Goal: Entertainment & Leisure: Browse casually

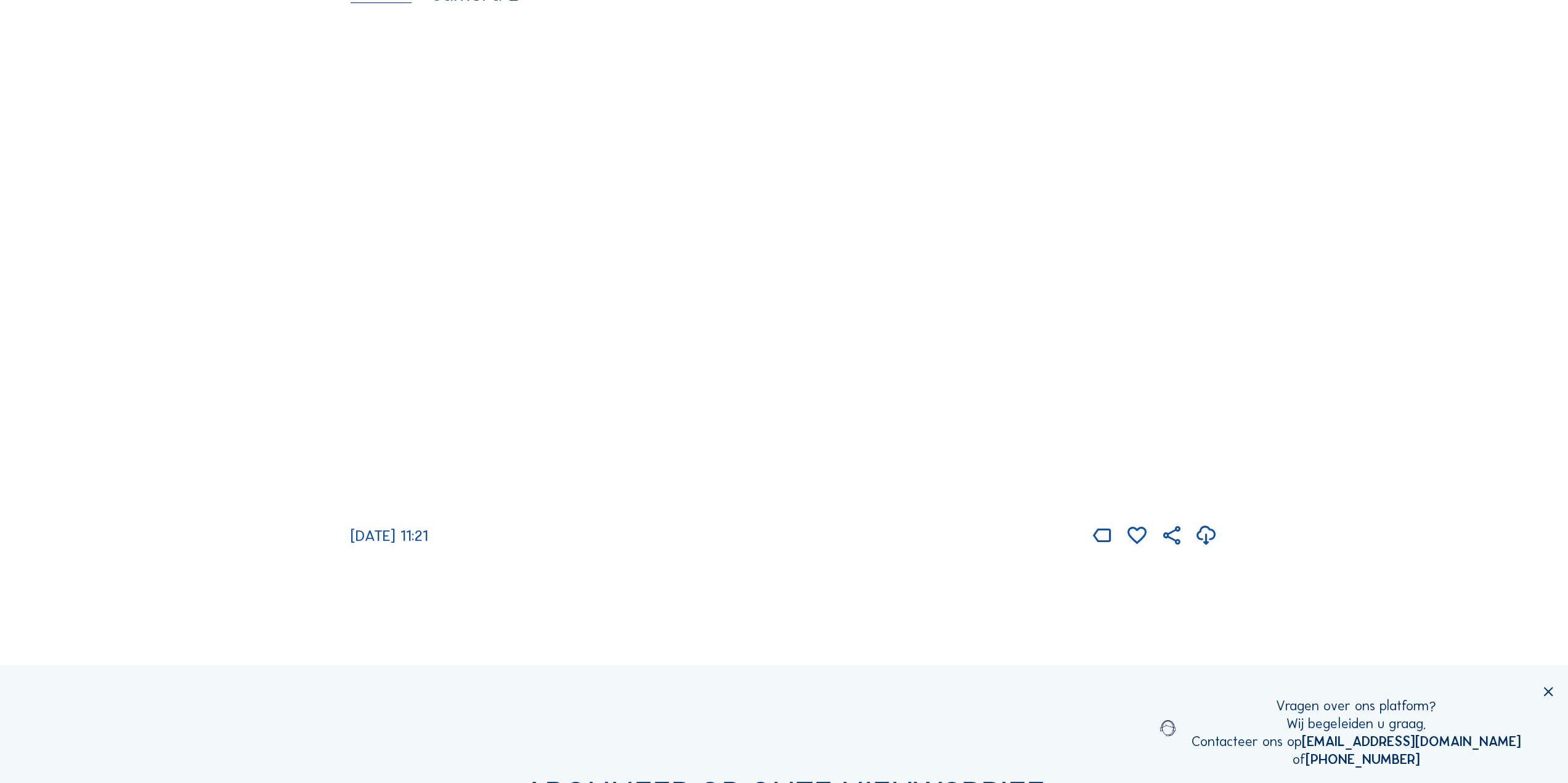
scroll to position [862, 0]
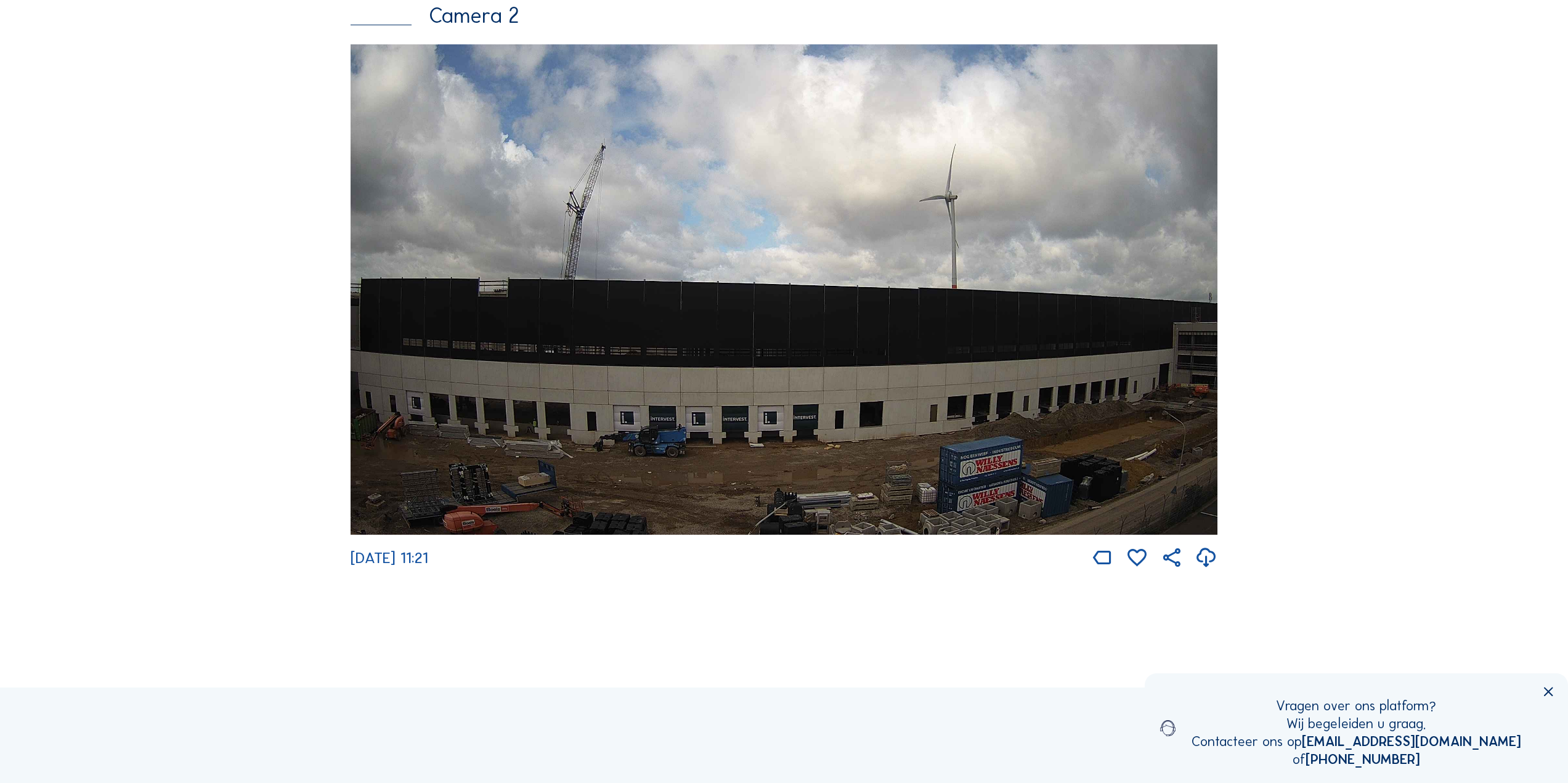
click at [991, 466] on img at bounding box center [784, 289] width 867 height 490
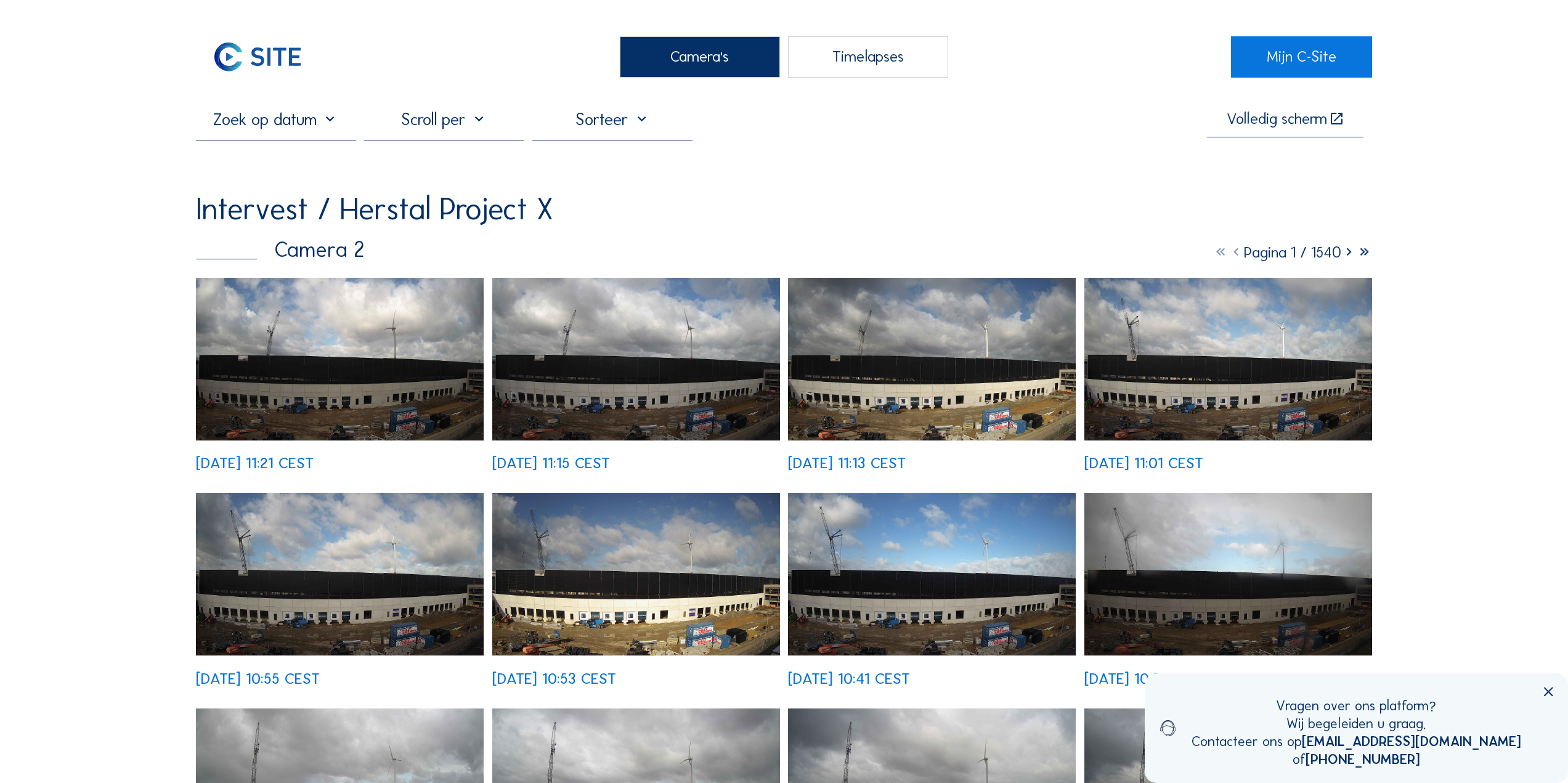
click at [1010, 397] on img at bounding box center [931, 359] width 287 height 163
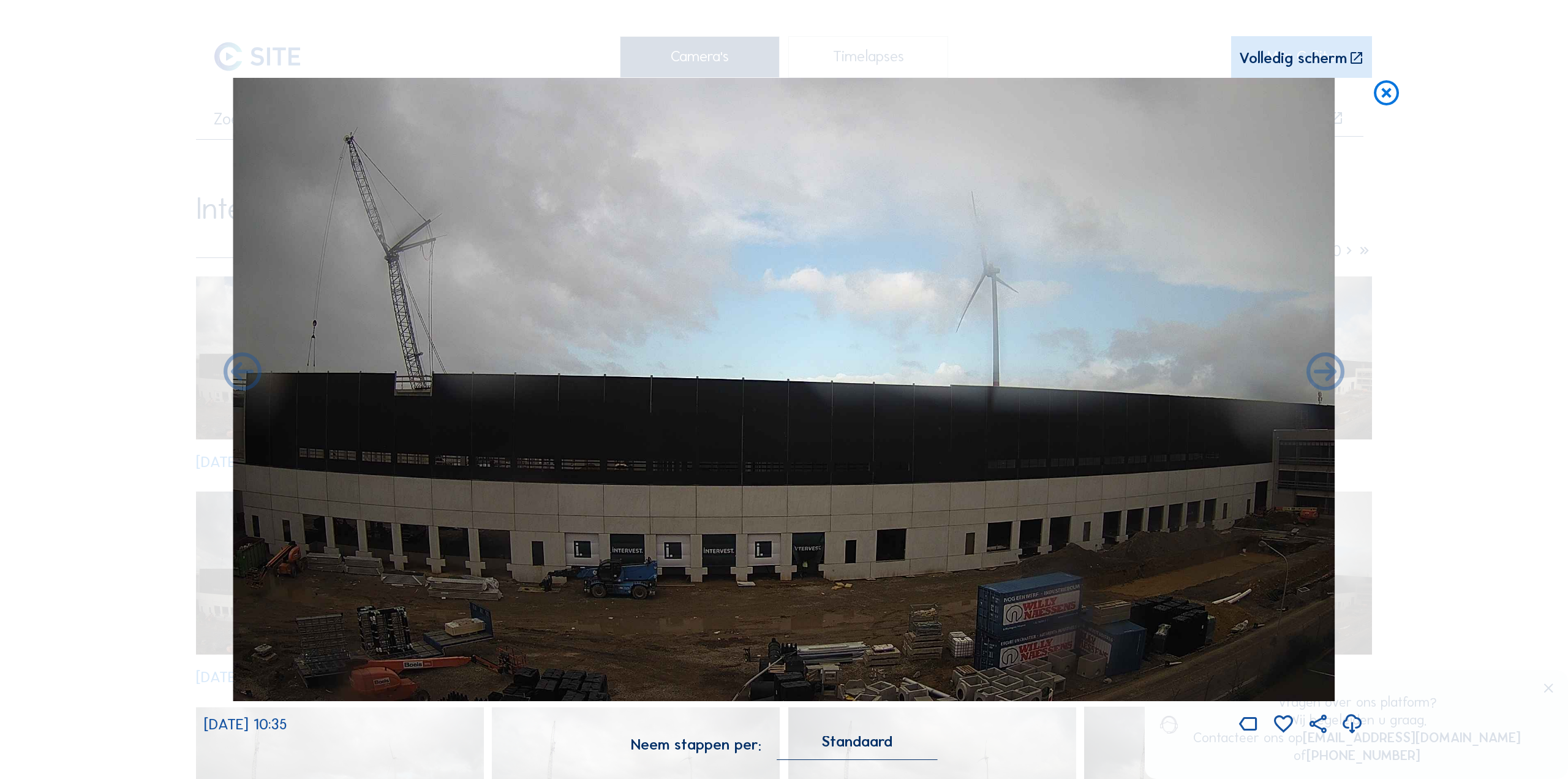
click at [136, 289] on div "Scroll om door de tijd te reizen | Druk op de 'Alt'-[PERSON_NAME] + scroll om t…" at bounding box center [784, 389] width 1568 height 779
click at [1379, 84] on icon at bounding box center [1387, 93] width 31 height 31
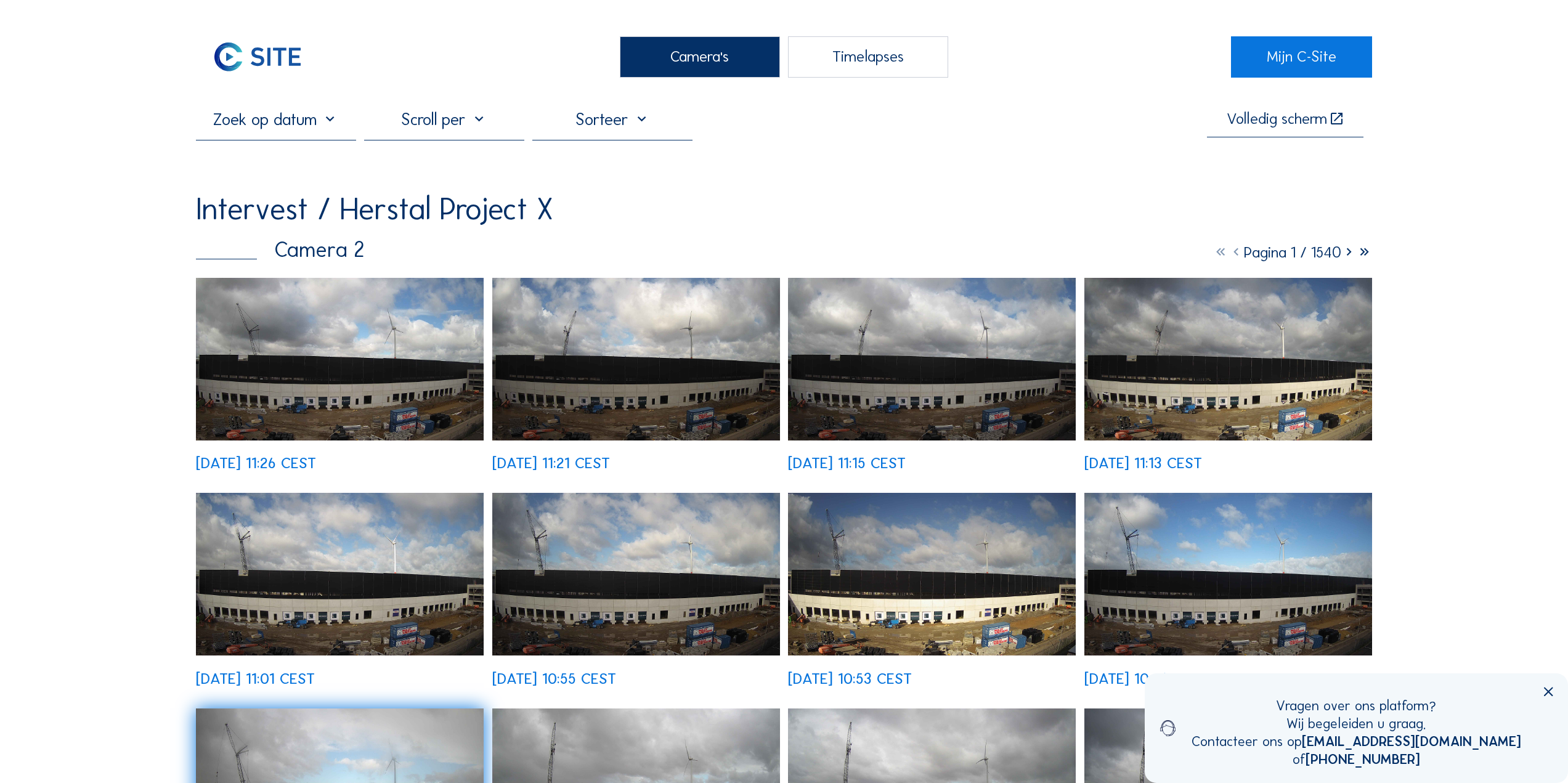
click at [256, 255] on div "Camera 2" at bounding box center [280, 250] width 168 height 22
click at [358, 260] on div "Camera 2" at bounding box center [280, 250] width 168 height 22
click at [696, 54] on div "Camera's" at bounding box center [699, 57] width 160 height 42
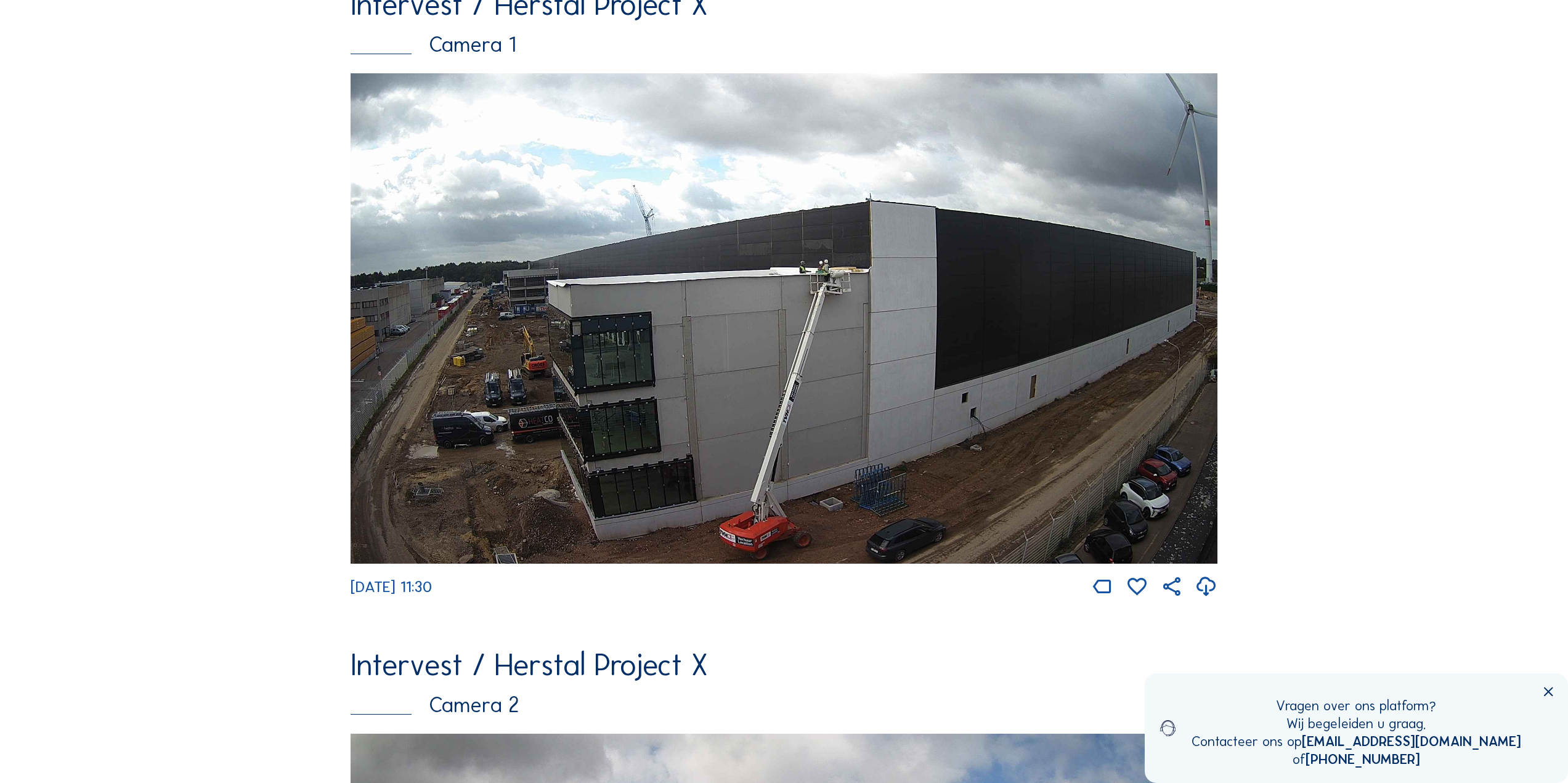
scroll to position [103, 0]
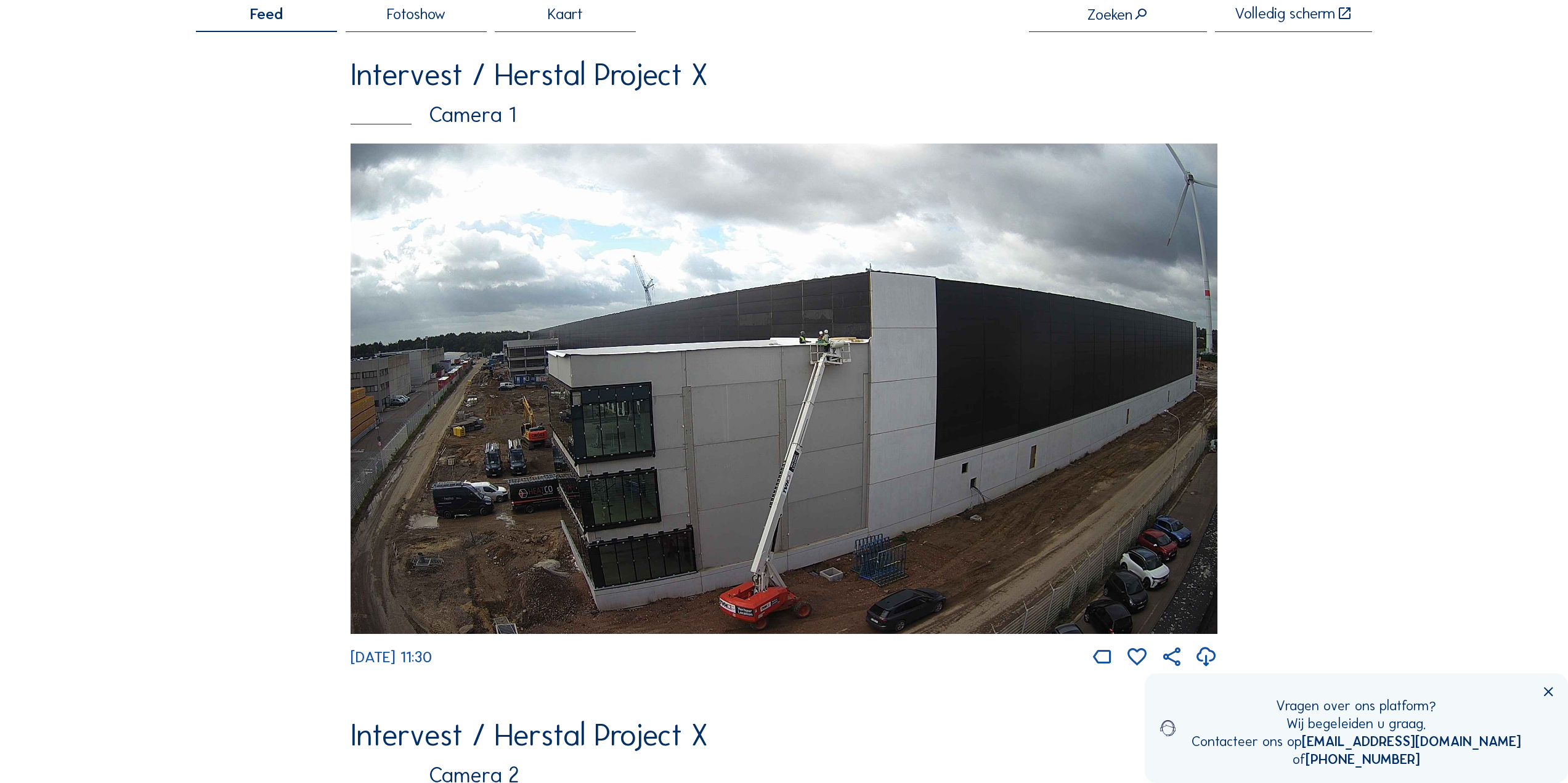
click at [1035, 521] on img at bounding box center [784, 388] width 867 height 490
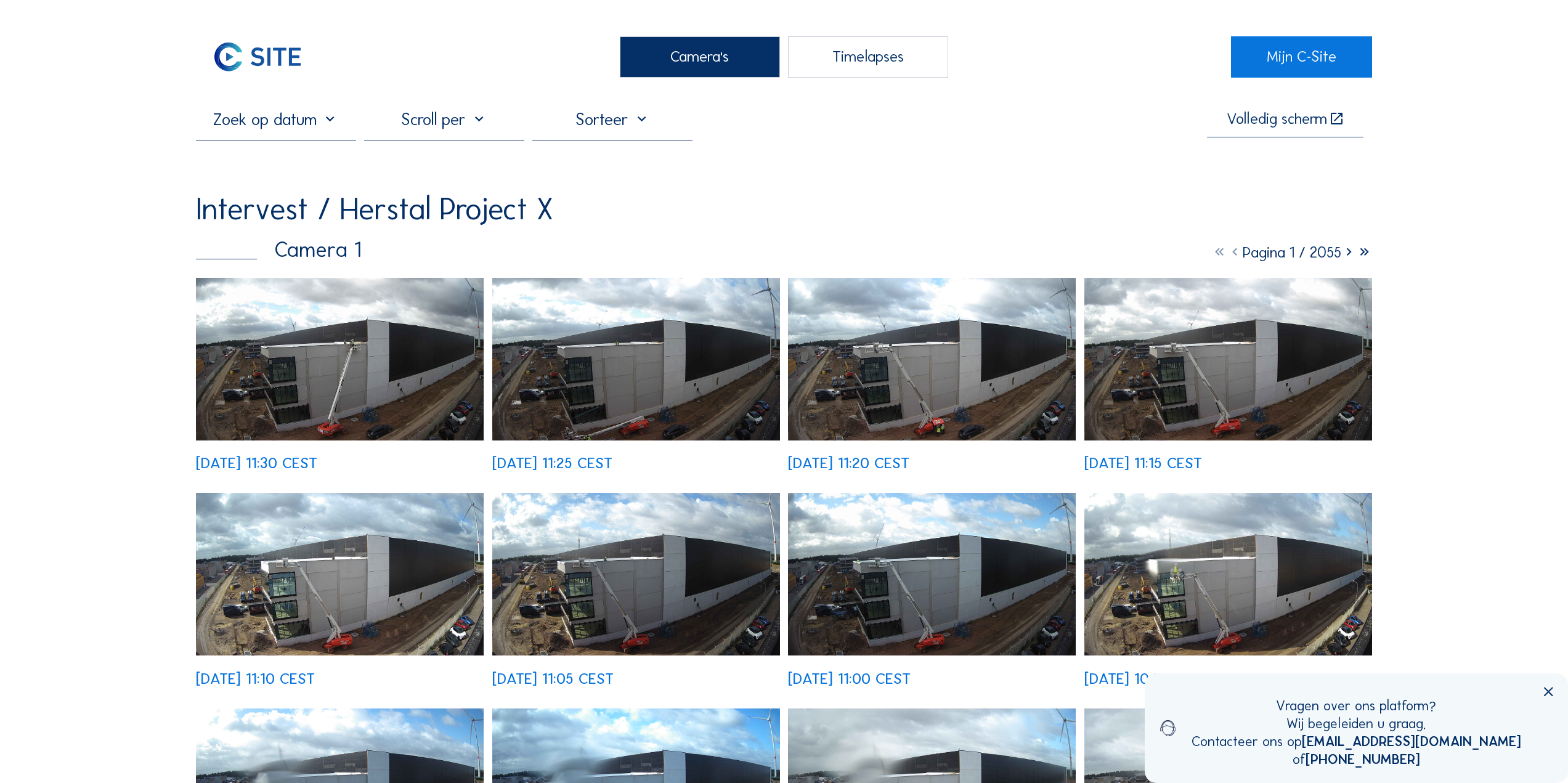
click at [876, 50] on div "Timelapses" at bounding box center [867, 57] width 160 height 42
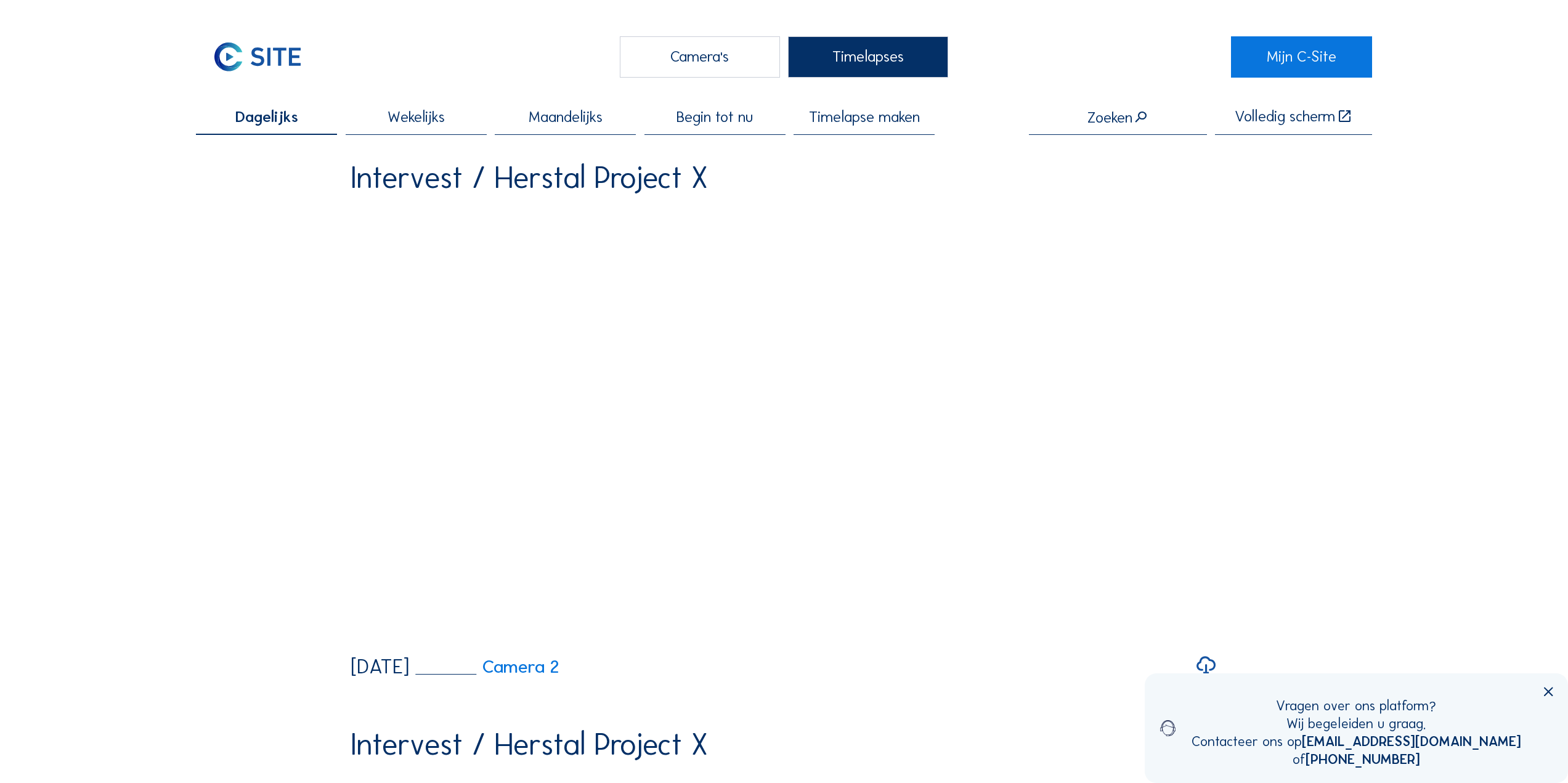
click at [742, 53] on div "Camera's" at bounding box center [699, 57] width 160 height 42
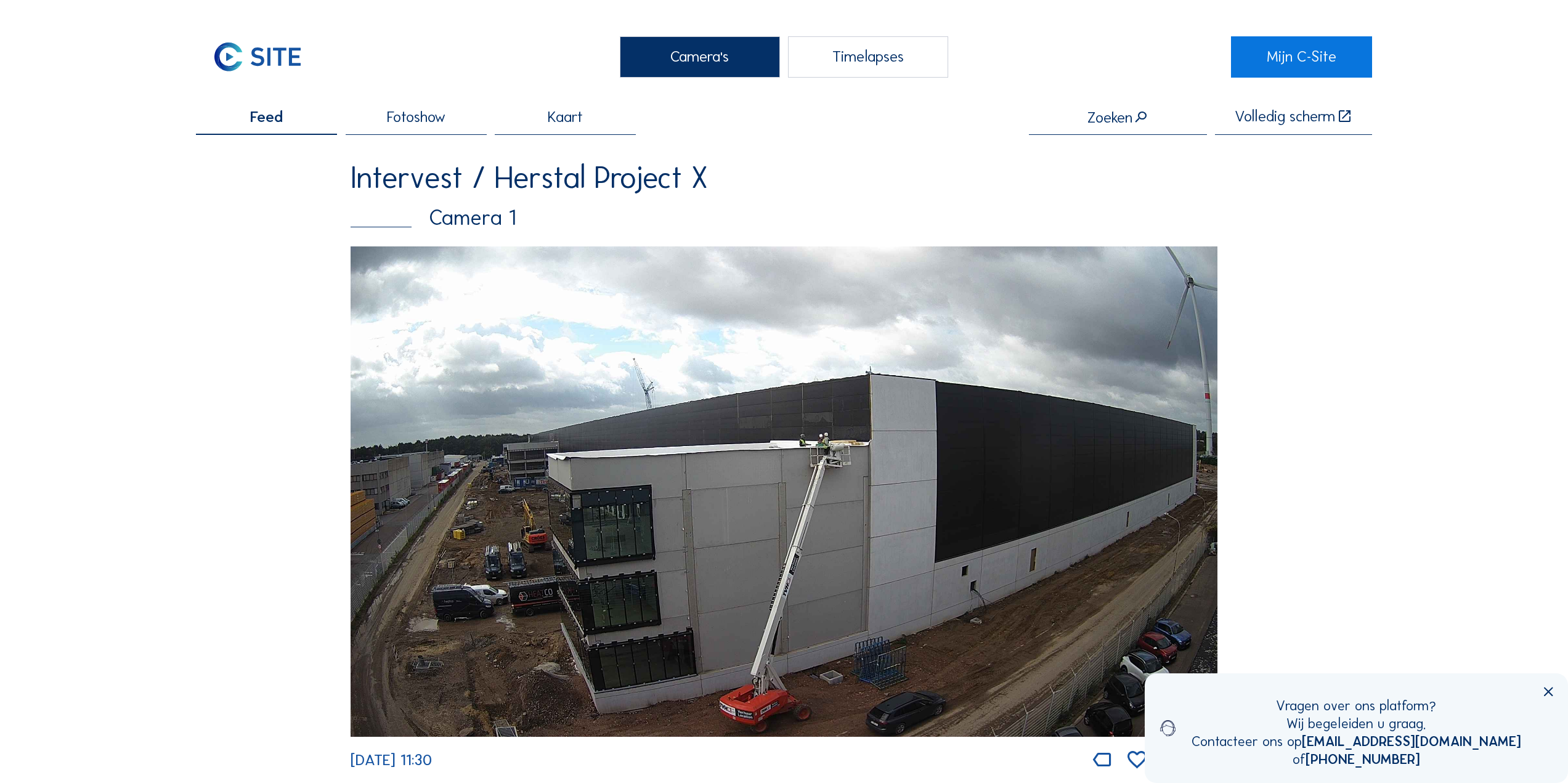
click at [873, 399] on img at bounding box center [784, 491] width 867 height 490
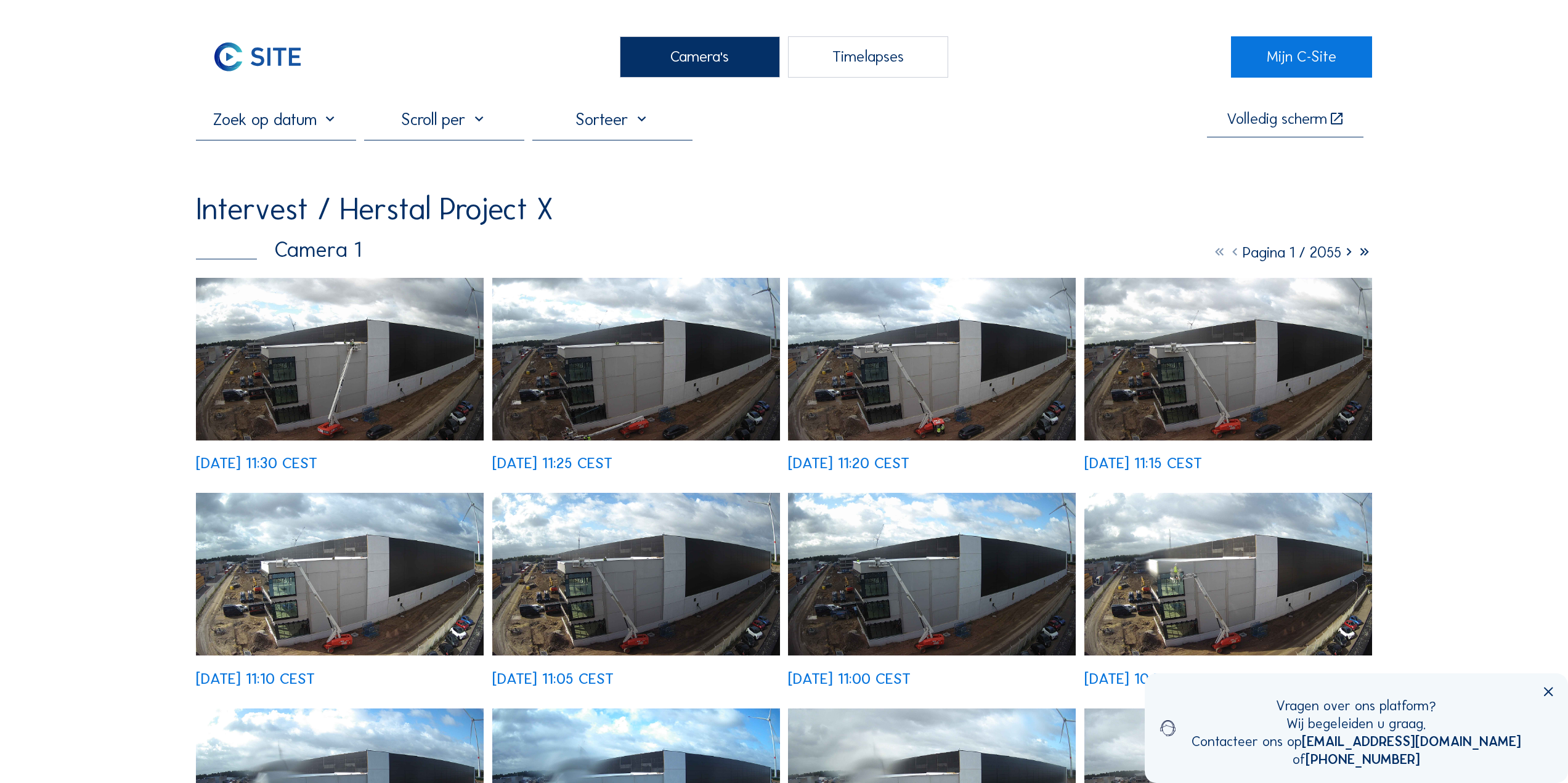
scroll to position [247, 0]
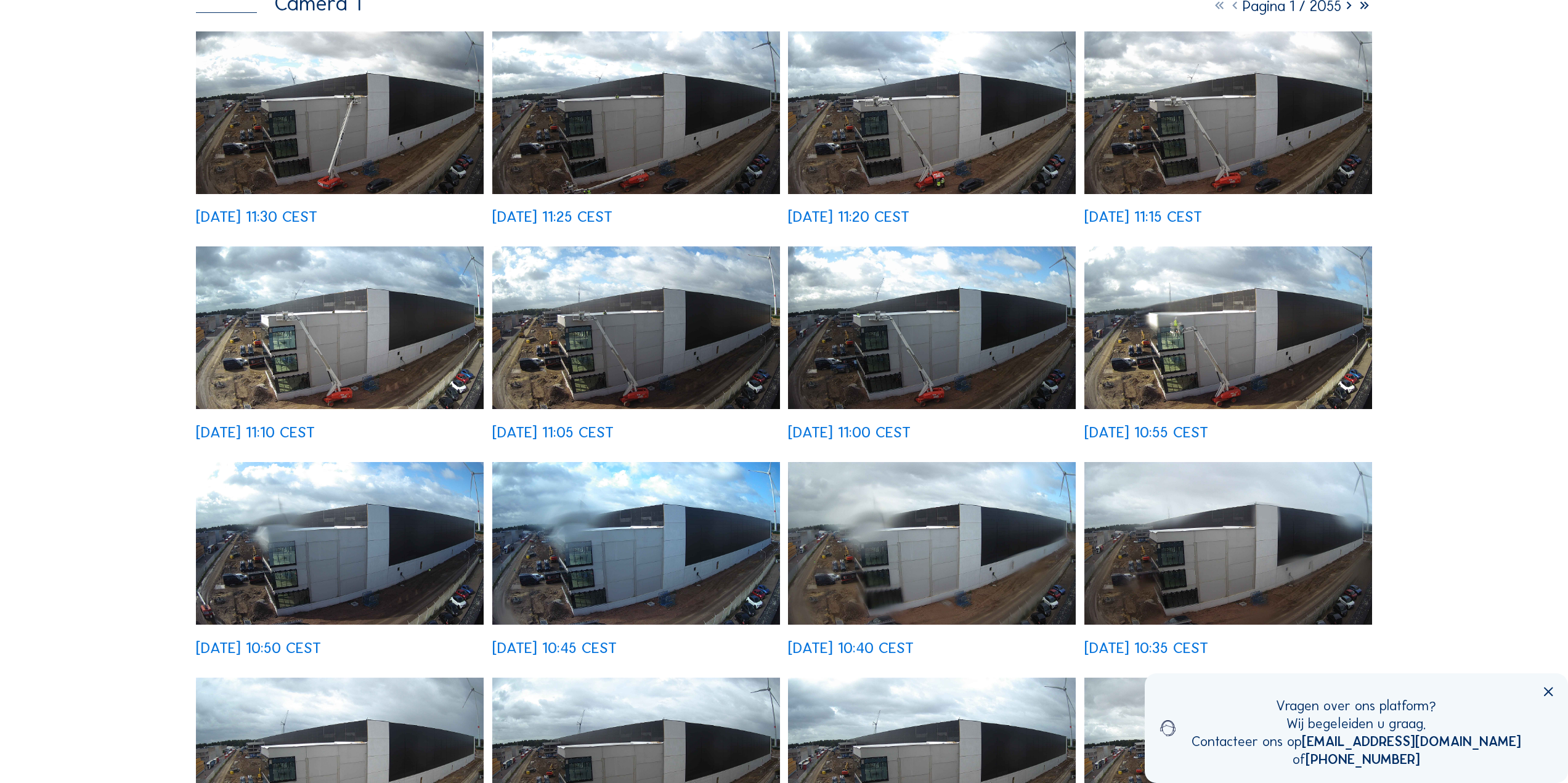
click at [391, 361] on img at bounding box center [340, 328] width 287 height 163
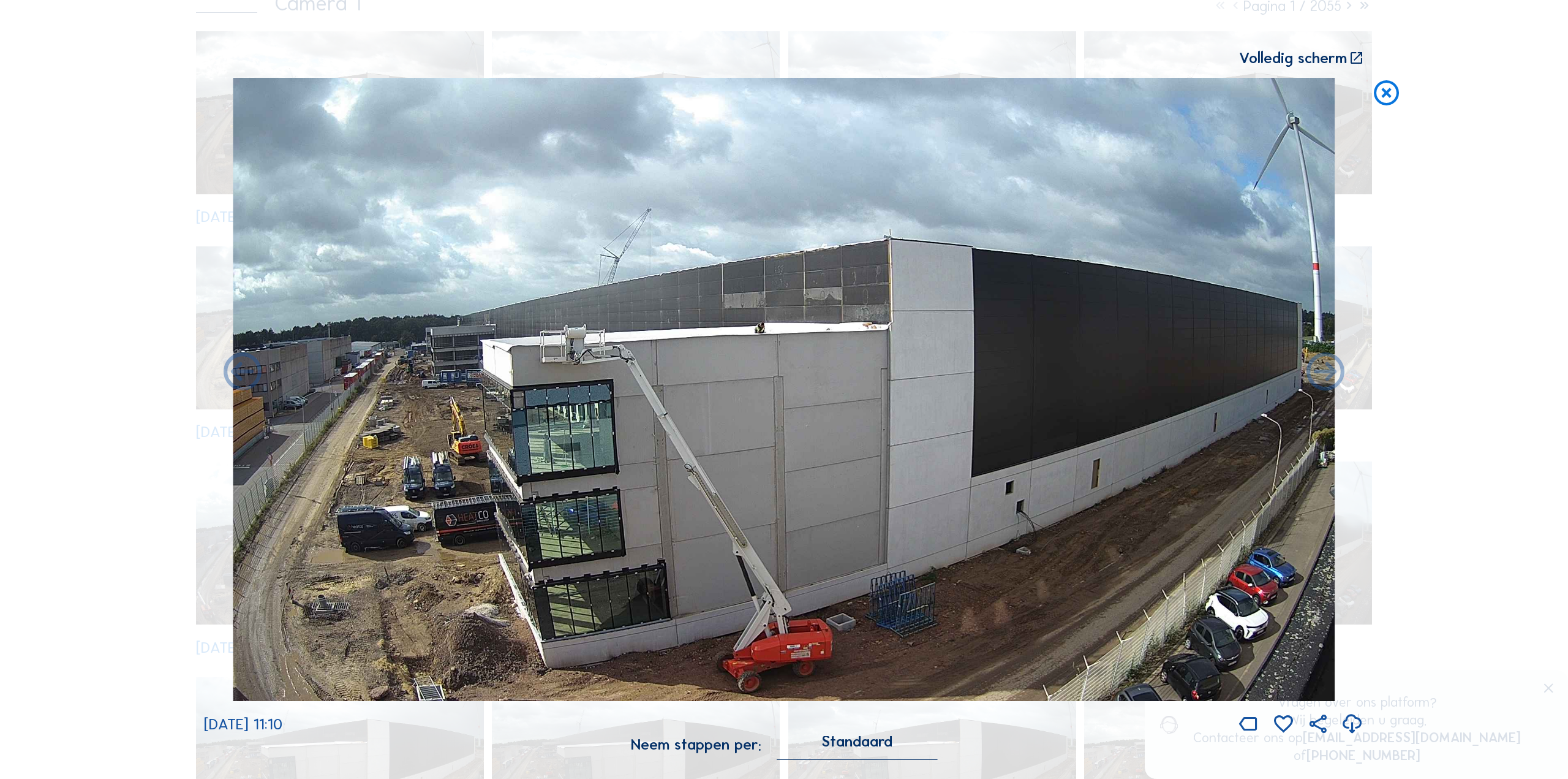
click at [1372, 93] on icon at bounding box center [1387, 93] width 31 height 31
